Goal: Find specific page/section: Find specific page/section

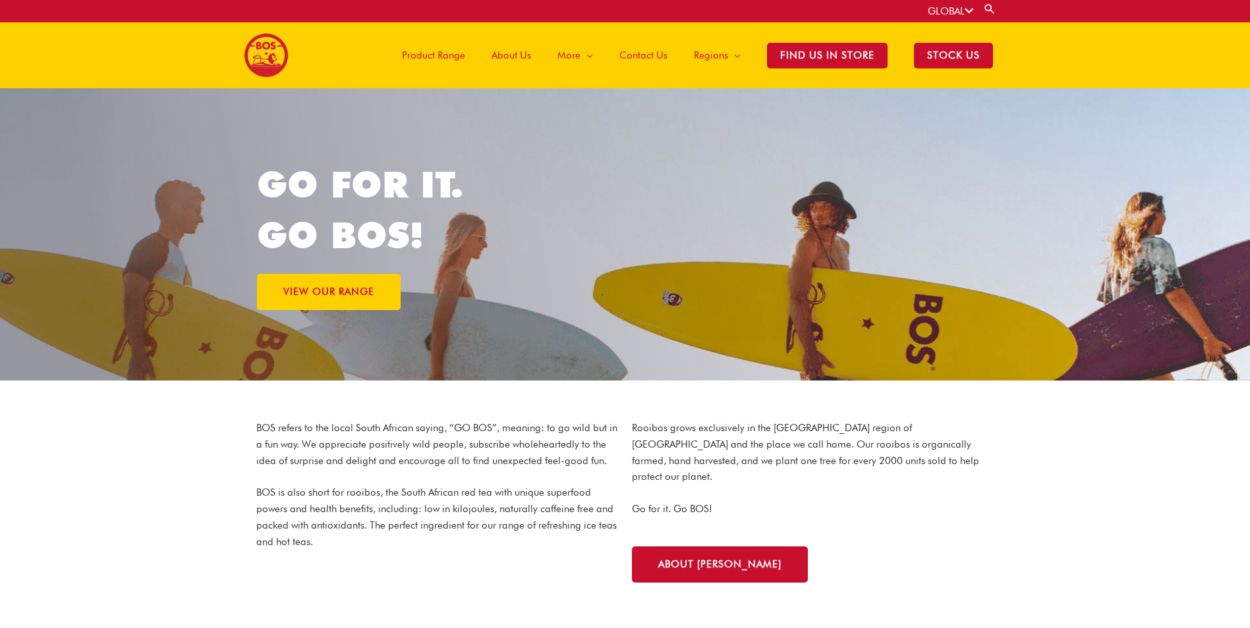
click at [659, 53] on span "Contact Us" at bounding box center [643, 56] width 48 height 40
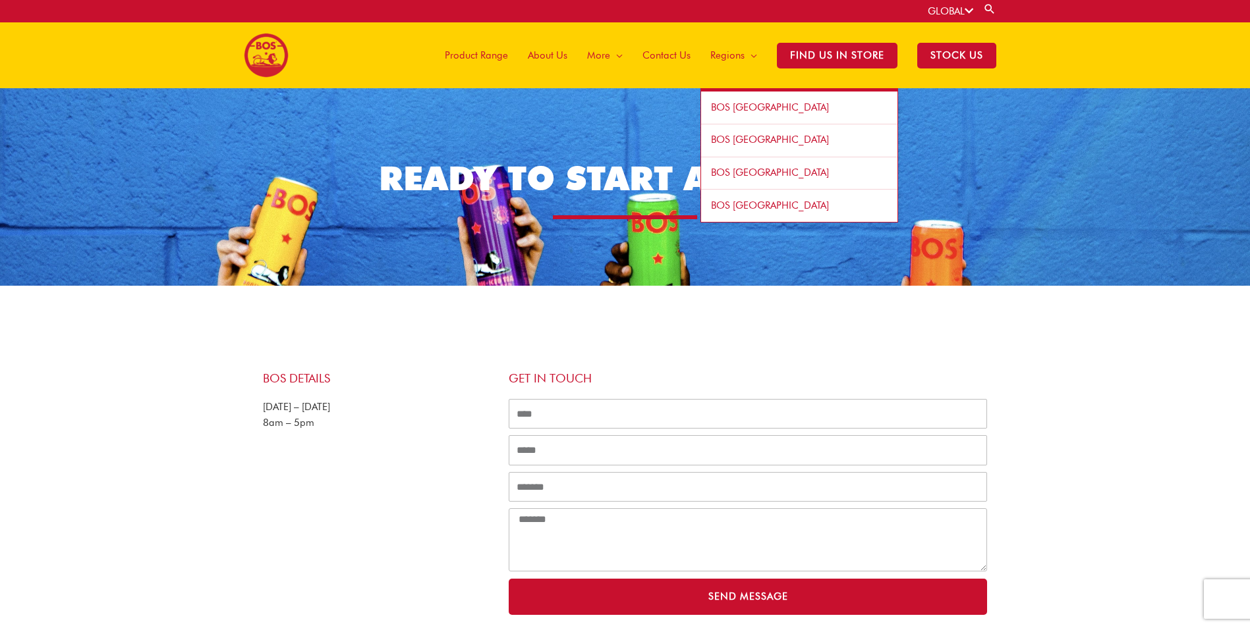
click at [750, 105] on span "BOS [GEOGRAPHIC_DATA]" at bounding box center [770, 107] width 118 height 12
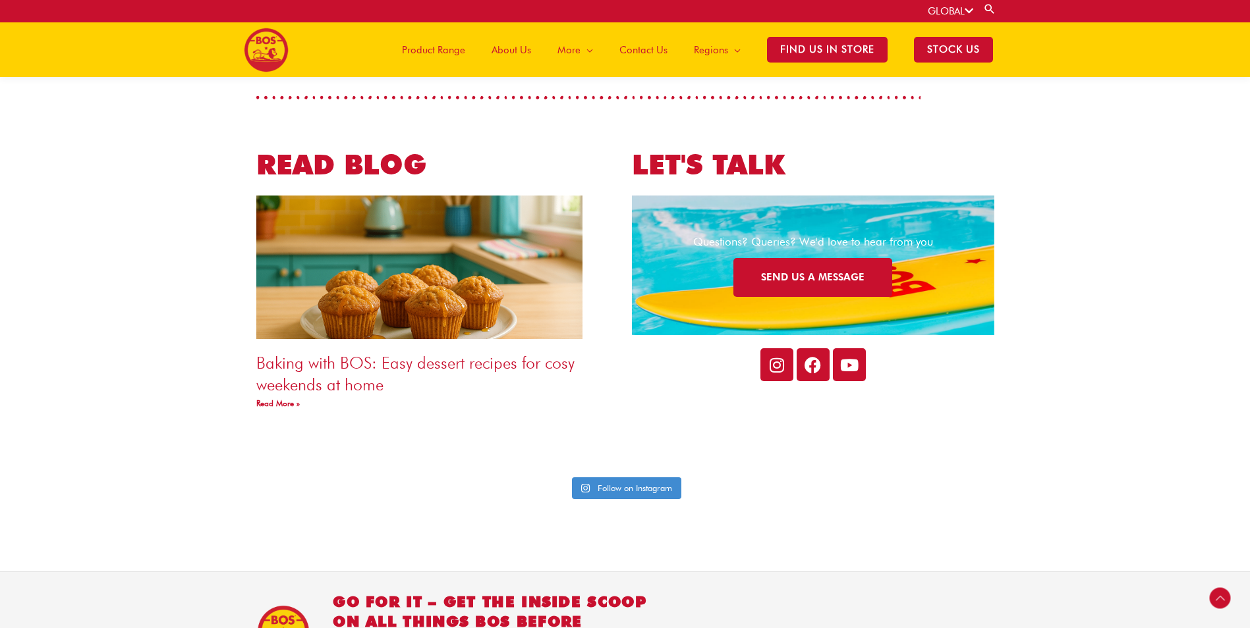
scroll to position [3074, 0]
